Goal: Transaction & Acquisition: Subscribe to service/newsletter

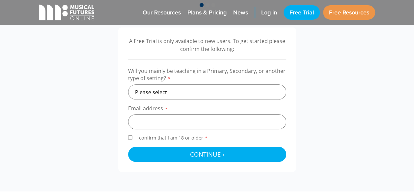
scroll to position [205, 0]
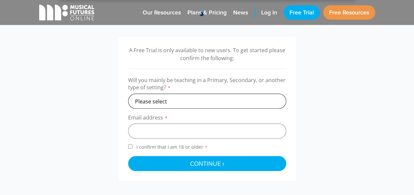
click at [215, 101] on select "Please select Primary Secondary Other" at bounding box center [207, 101] width 158 height 15
select select "primary"
click at [128, 94] on select "Please select Primary Secondary Other" at bounding box center [207, 101] width 158 height 15
click at [159, 134] on input "email" at bounding box center [207, 131] width 158 height 15
click at [148, 129] on input "email" at bounding box center [207, 131] width 158 height 15
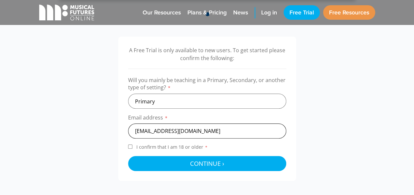
type input "[EMAIL_ADDRESS][DOMAIN_NAME]"
click at [130, 149] on label "I confirm that I am 18 or older *" at bounding box center [207, 148] width 158 height 9
click at [130, 149] on input "I confirm that I am 18 or older *" at bounding box center [130, 147] width 4 height 4
checkbox input "true"
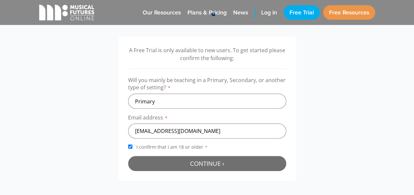
click at [161, 169] on button "Continue › Checking your details..." at bounding box center [207, 163] width 158 height 15
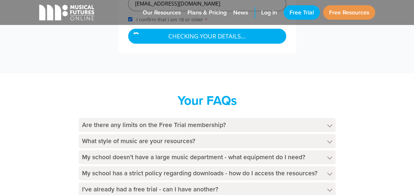
scroll to position [332, 0]
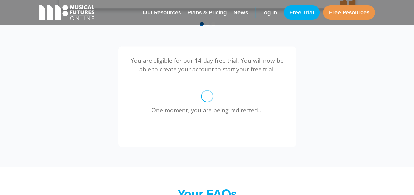
scroll to position [264, 0]
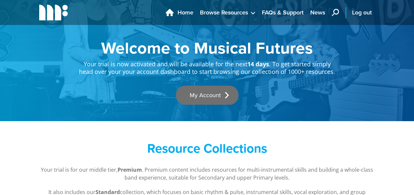
click at [210, 97] on link "My Account" at bounding box center [207, 95] width 63 height 19
